Goal: Navigation & Orientation: Find specific page/section

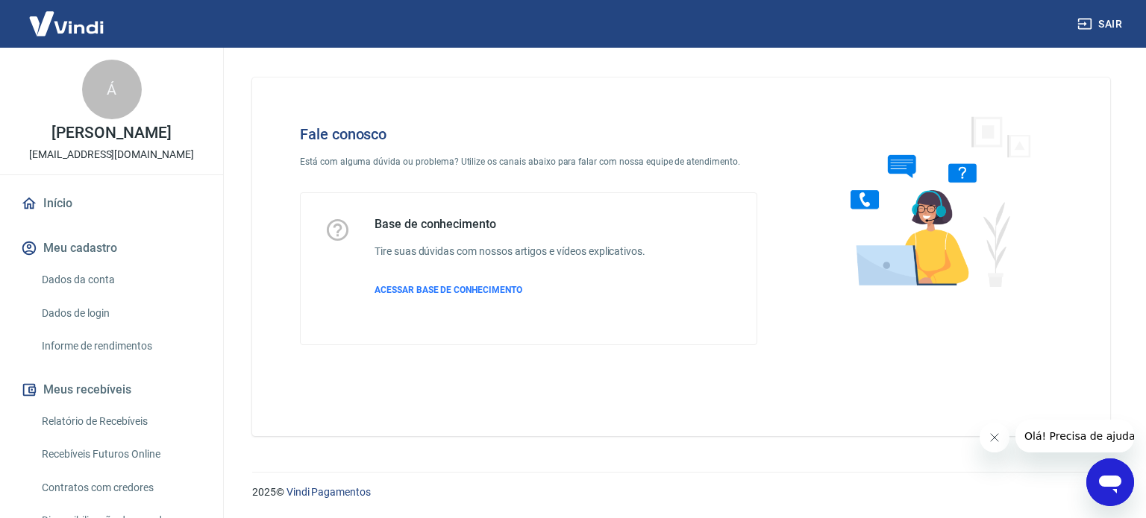
click at [79, 437] on link "Relatório de Recebíveis" at bounding box center [120, 422] width 169 height 31
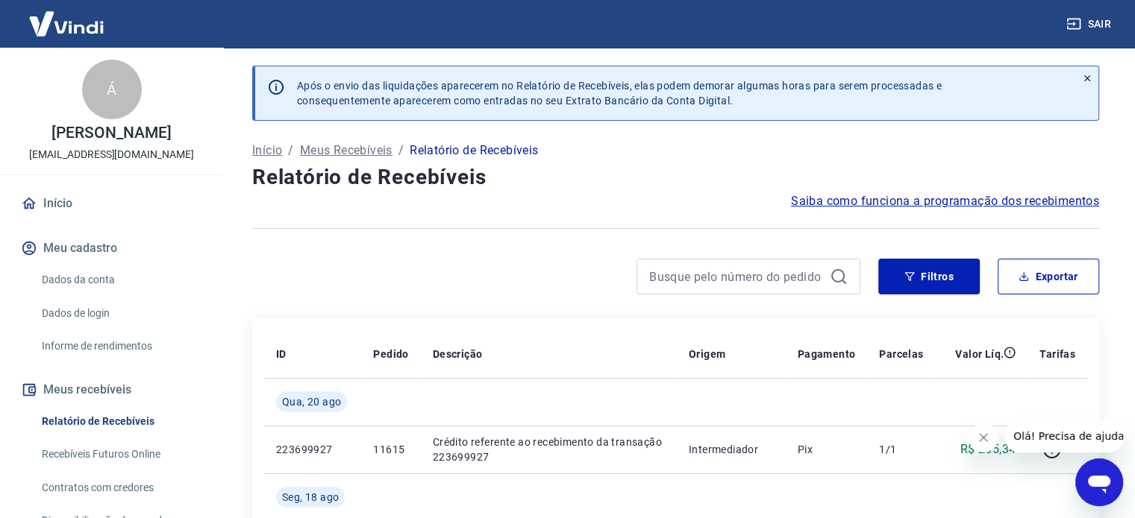
scroll to position [124, 0]
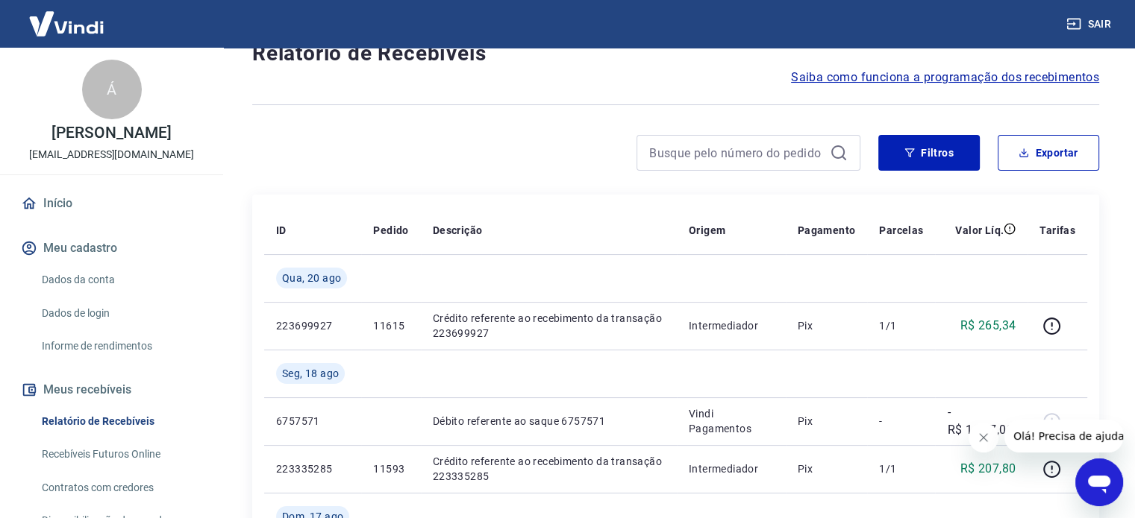
click at [82, 218] on link "Início" at bounding box center [111, 203] width 187 height 33
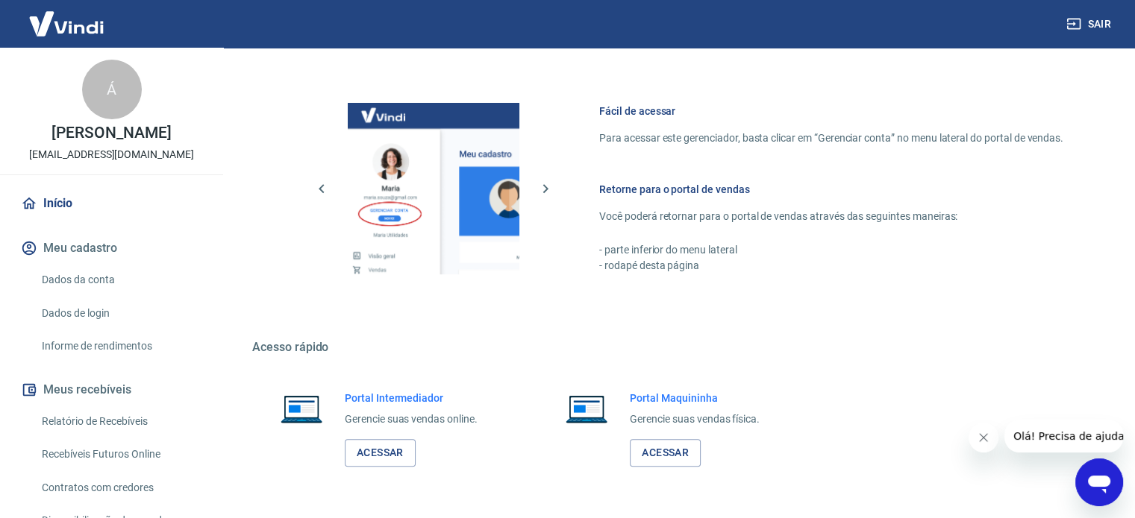
scroll to position [621, 0]
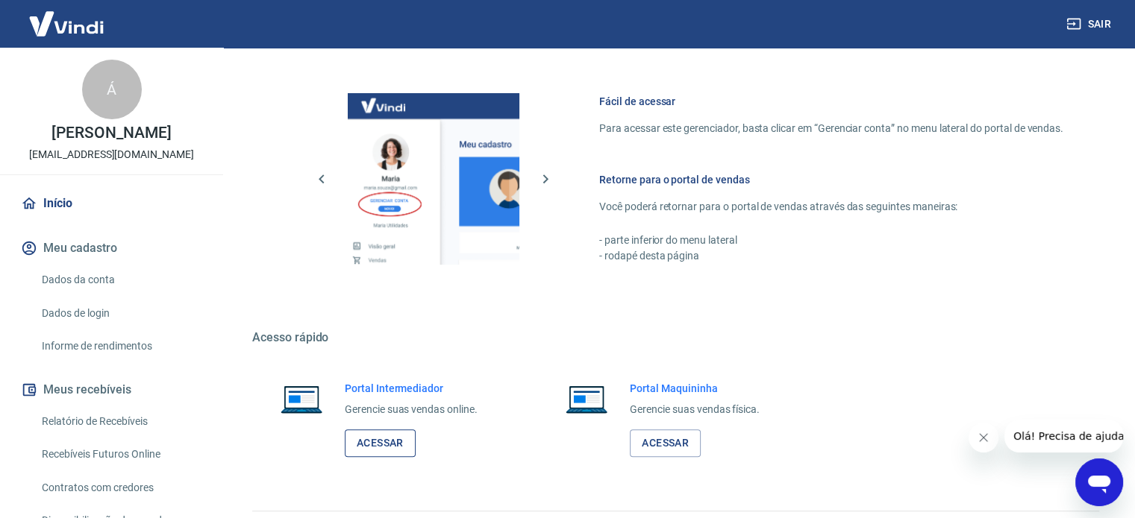
click at [373, 442] on link "Acessar" at bounding box center [380, 444] width 71 height 28
